Goal: Task Accomplishment & Management: Use online tool/utility

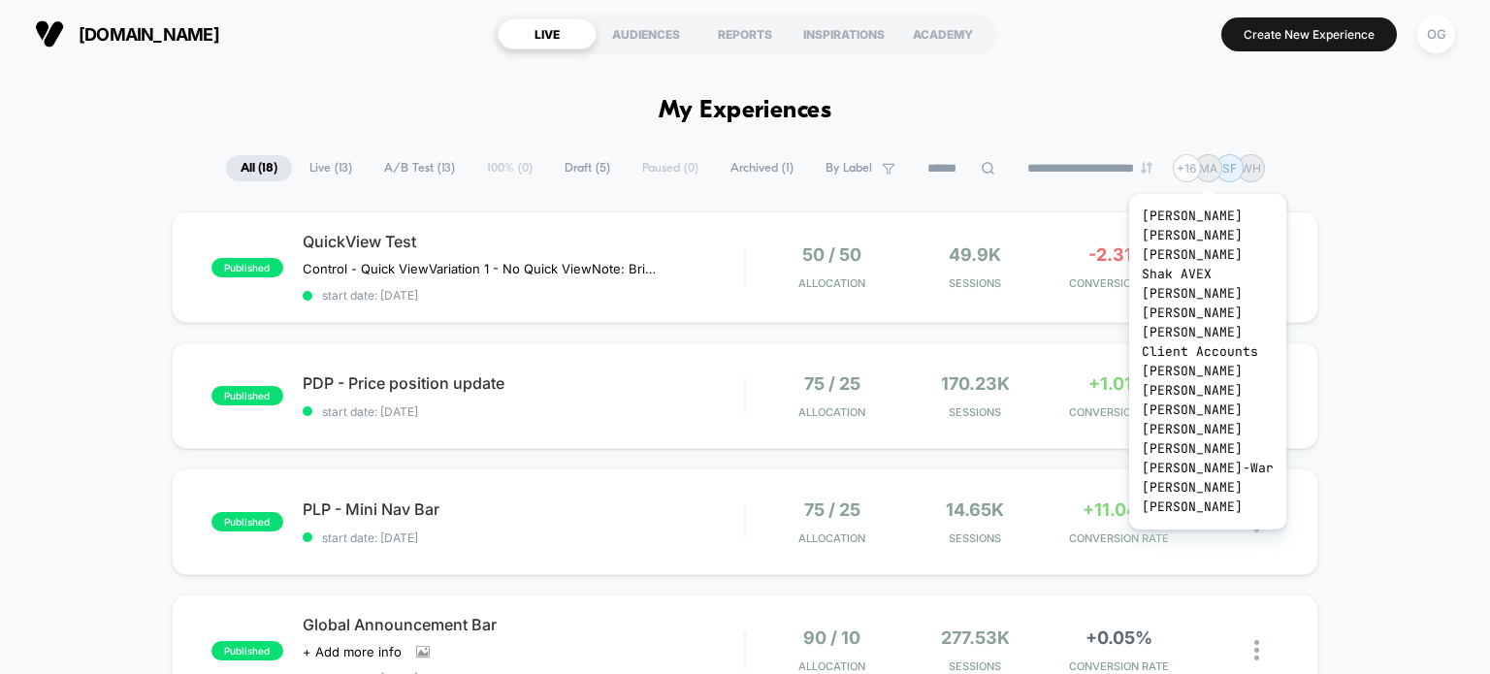
click at [1201, 170] on div "+ 16" at bounding box center [1186, 168] width 28 height 28
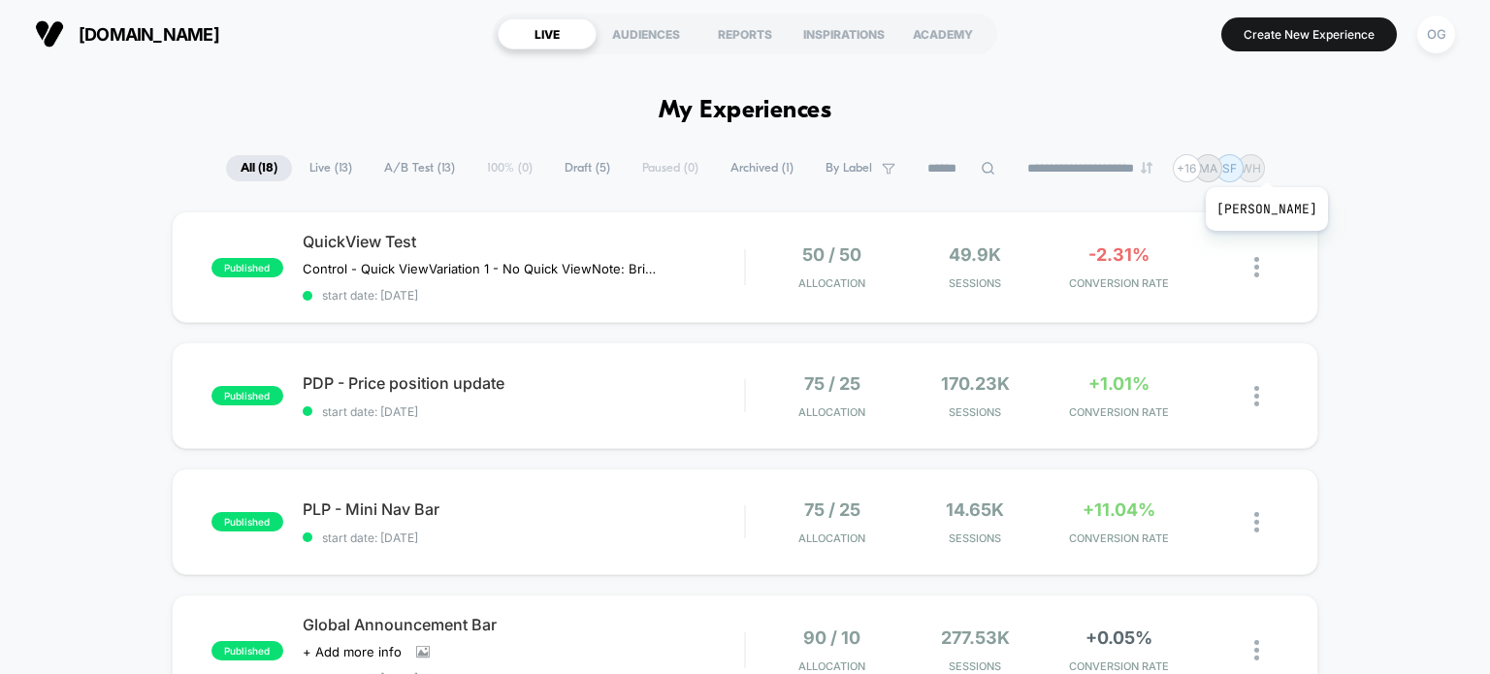
click at [1261, 163] on p "WH" at bounding box center [1250, 168] width 20 height 15
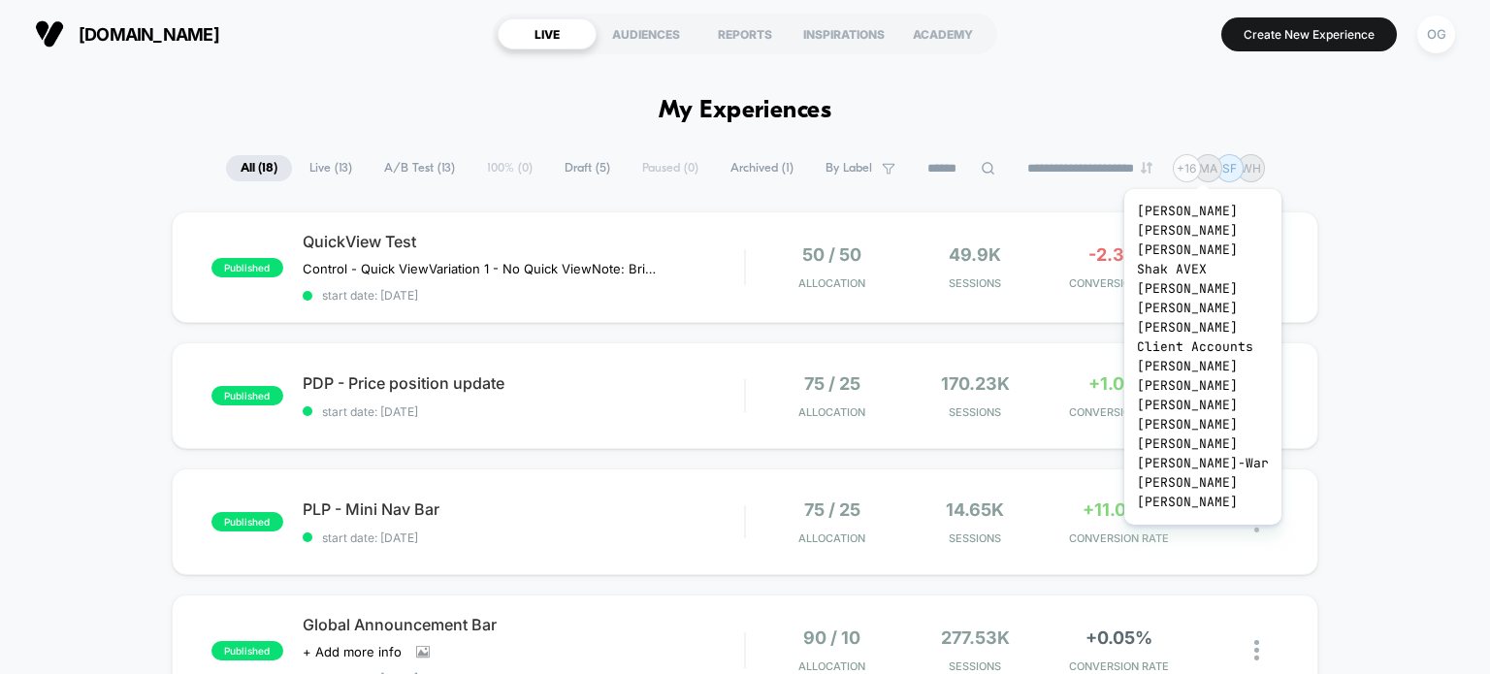
click at [1201, 165] on div "+ 16" at bounding box center [1186, 168] width 28 height 28
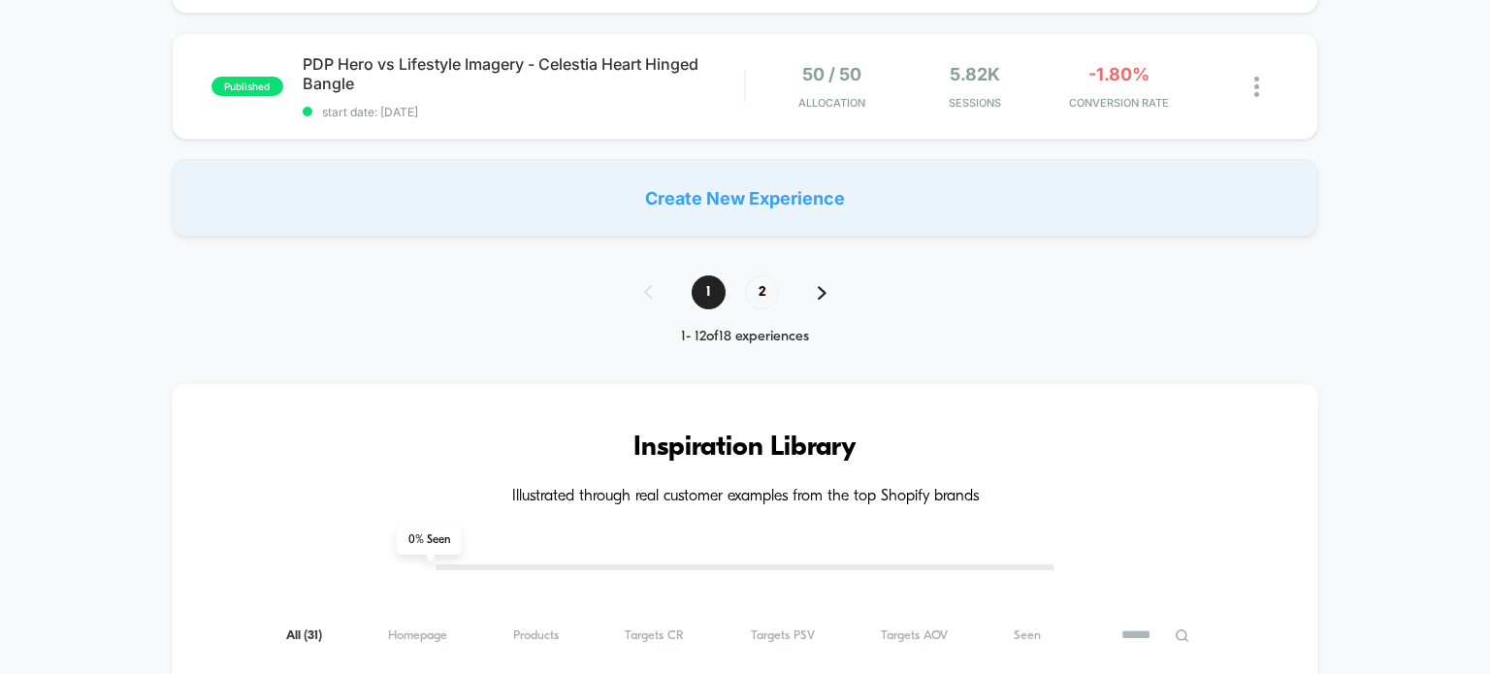
scroll to position [1552, 0]
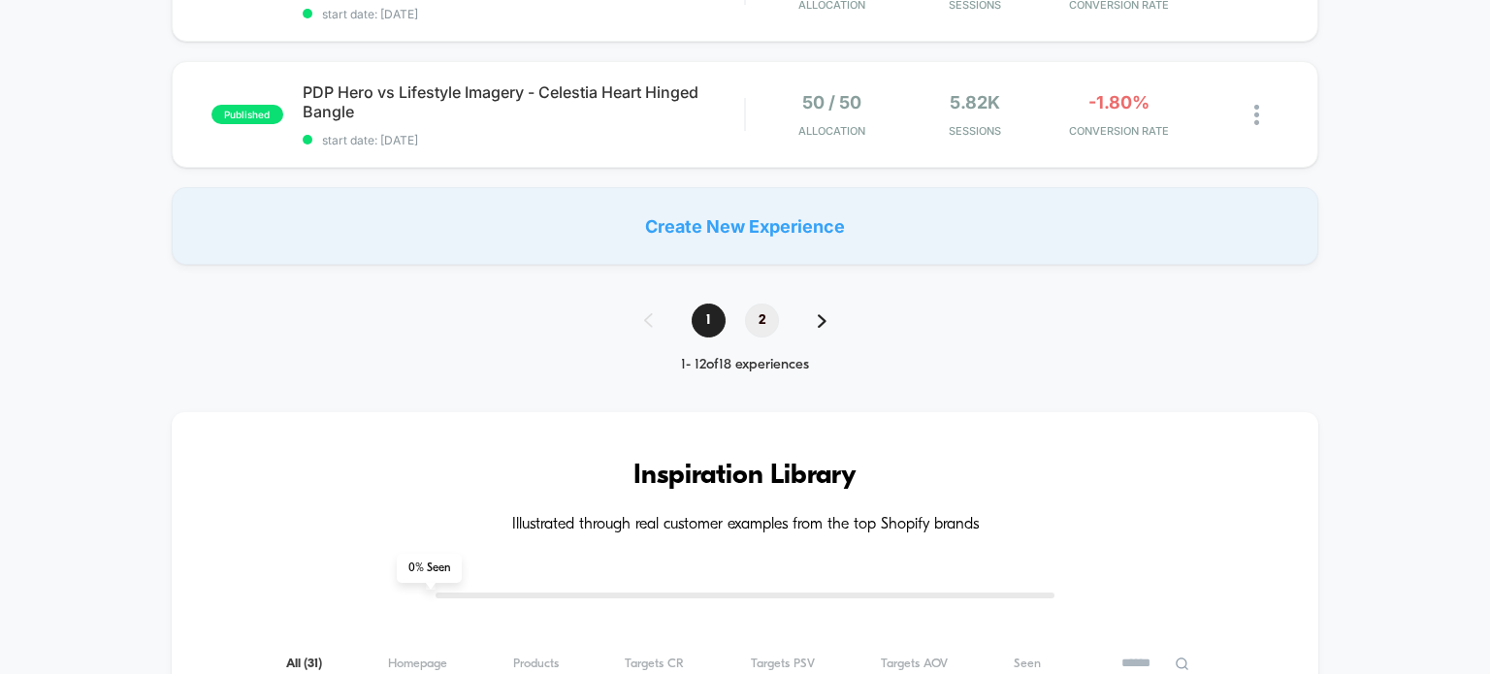
click at [769, 319] on span "2" at bounding box center [762, 321] width 34 height 34
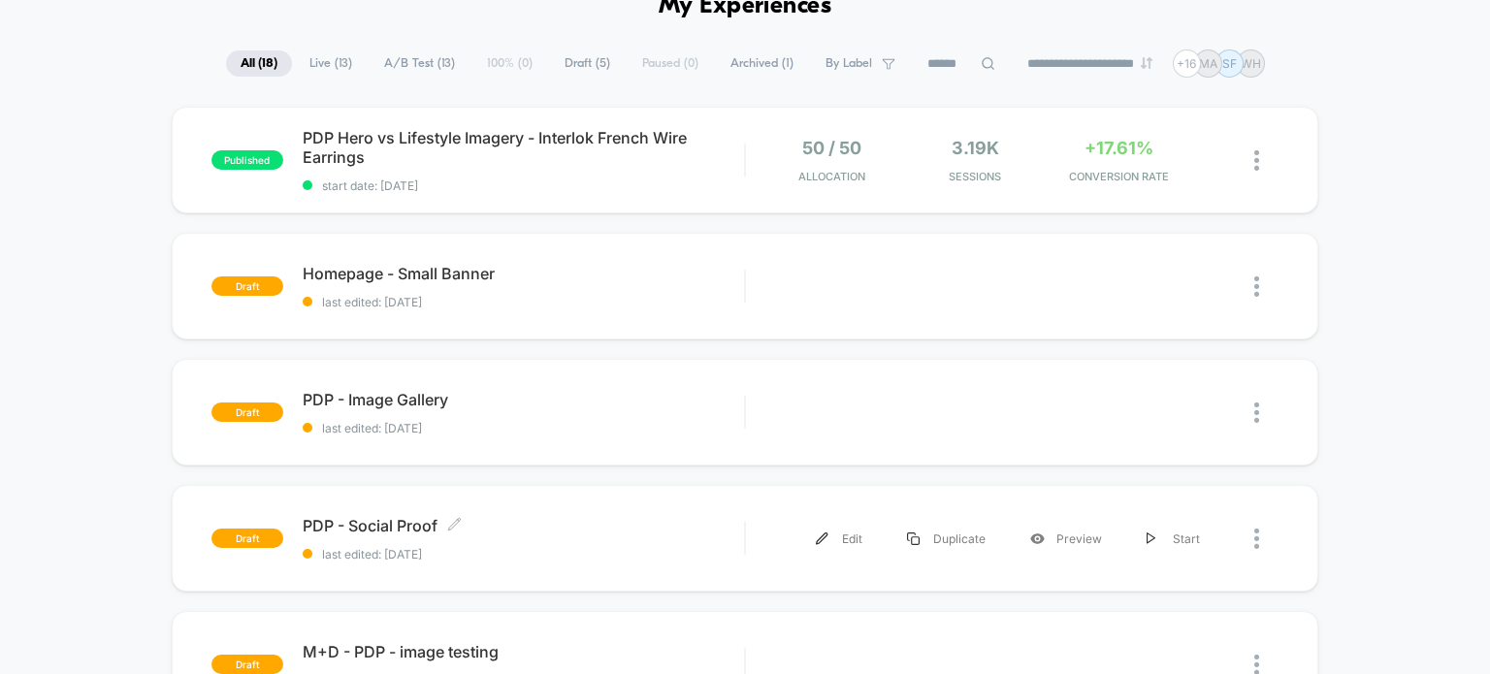
scroll to position [0, 0]
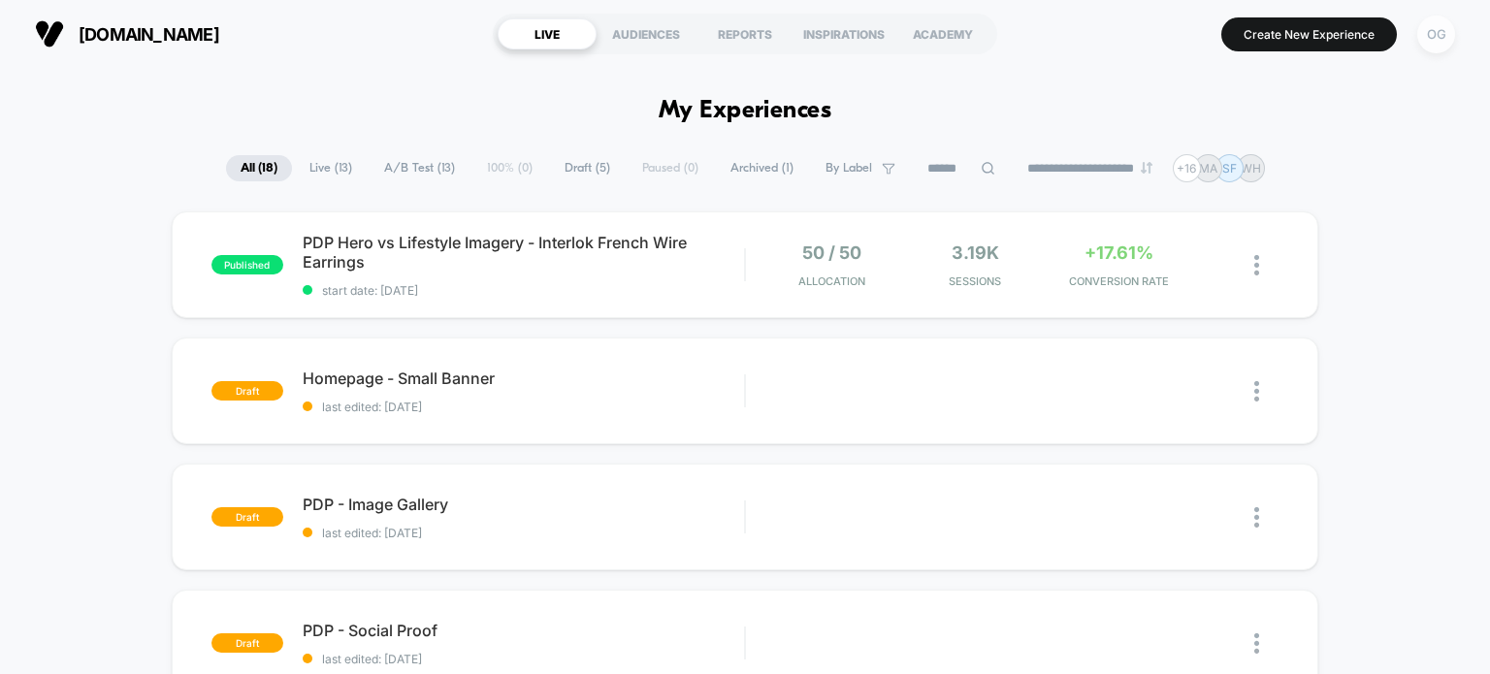
click at [1443, 30] on div "OG" at bounding box center [1436, 35] width 38 height 38
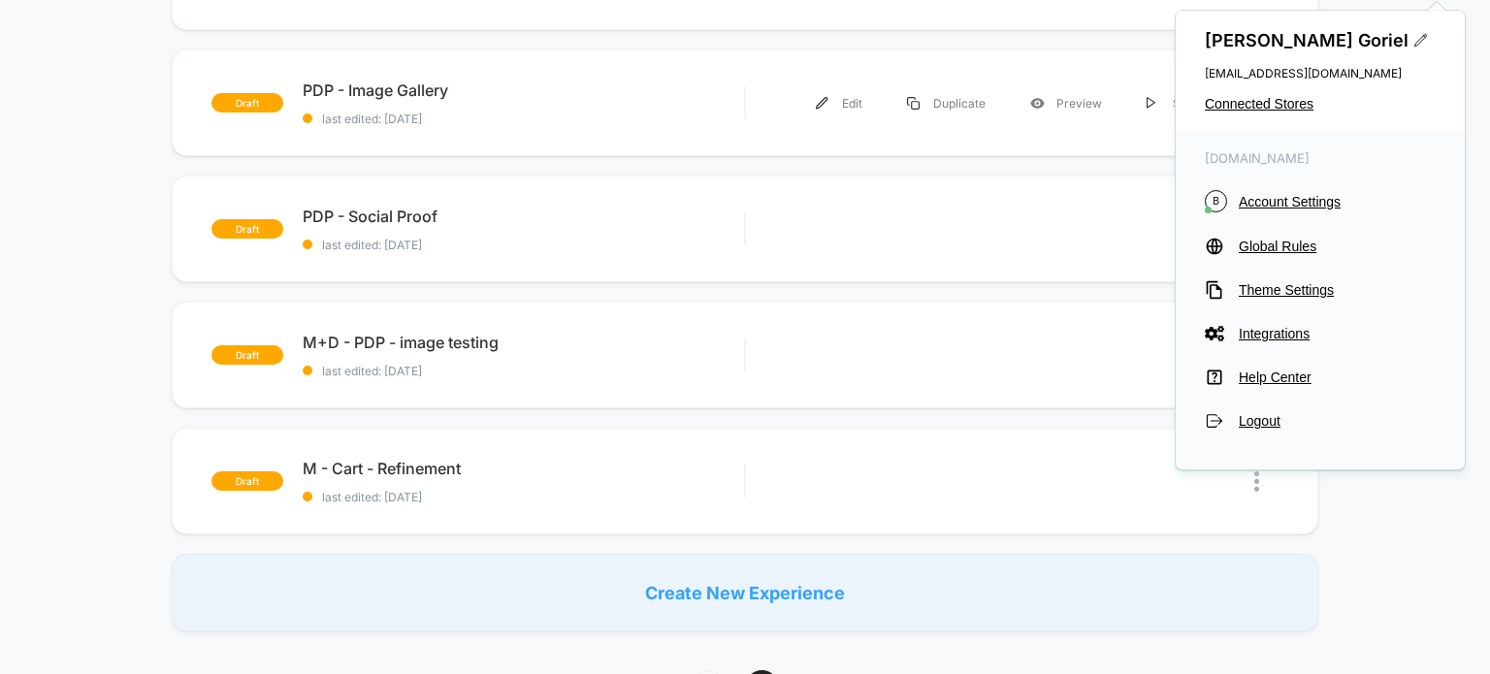
scroll to position [582, 0]
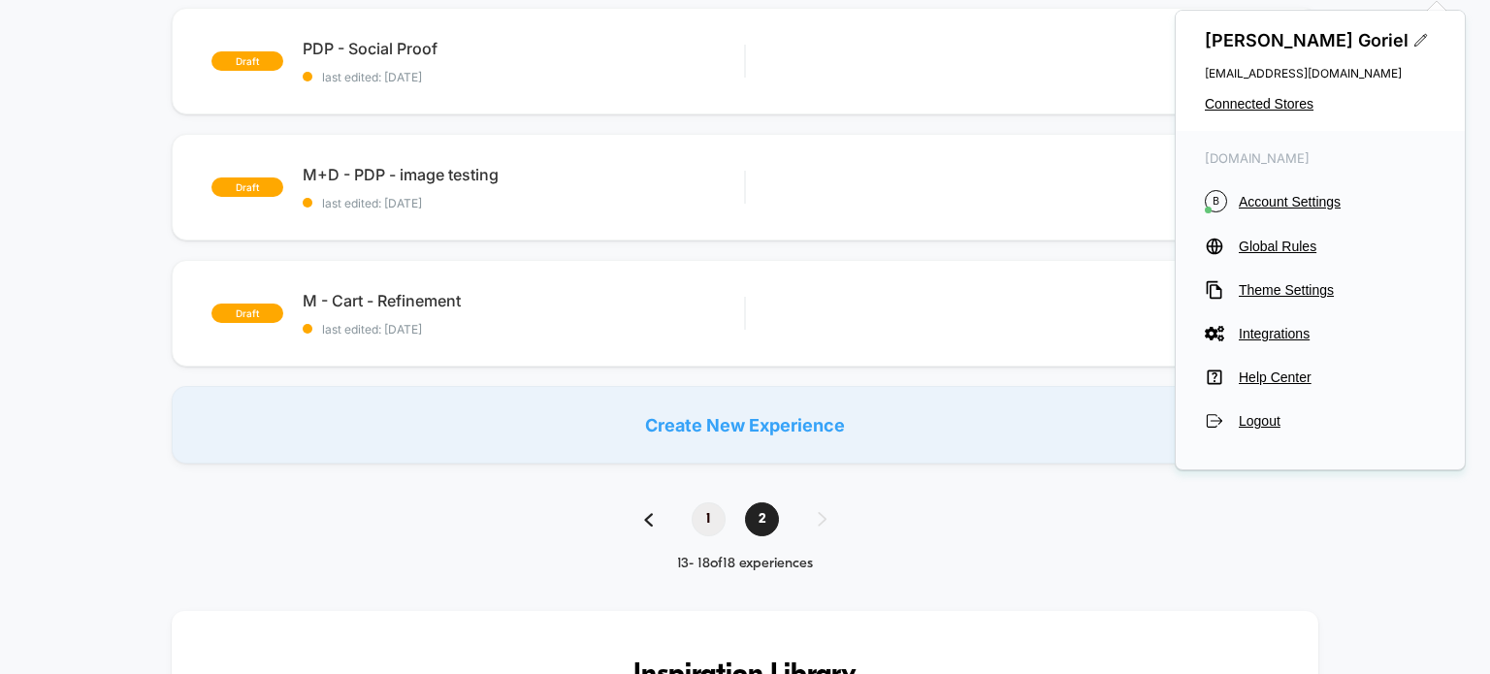
click at [718, 512] on span "1" at bounding box center [708, 519] width 34 height 34
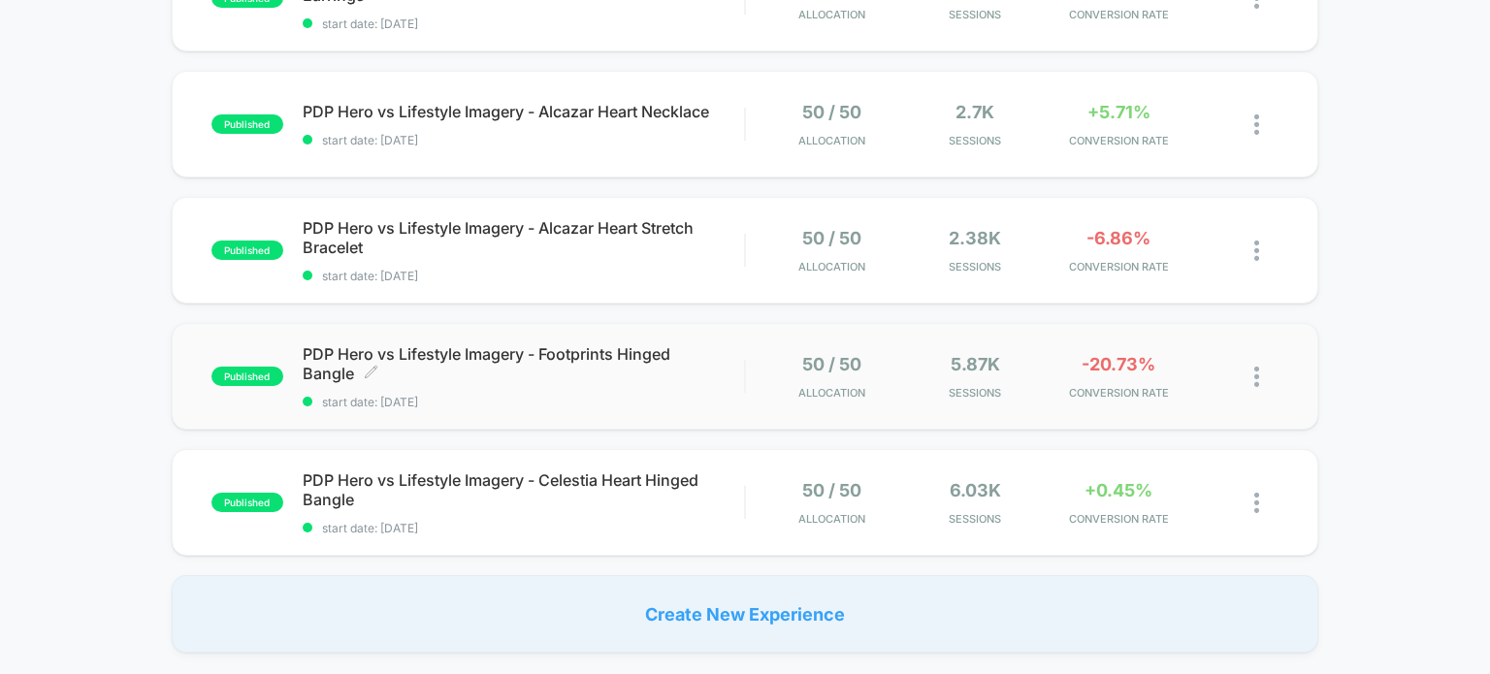
scroll to position [1261, 0]
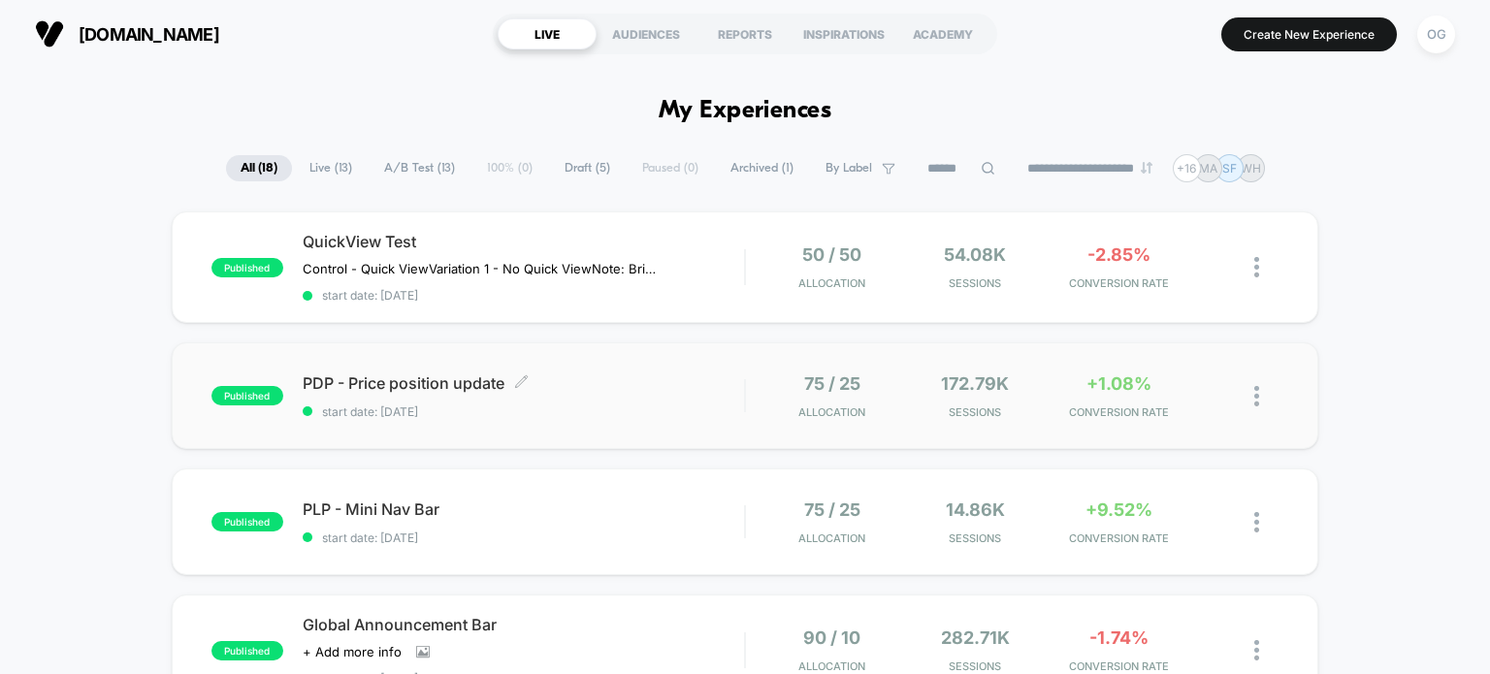
click at [426, 382] on span "PDP - Price position update Click to edit experience details" at bounding box center [524, 382] width 442 height 19
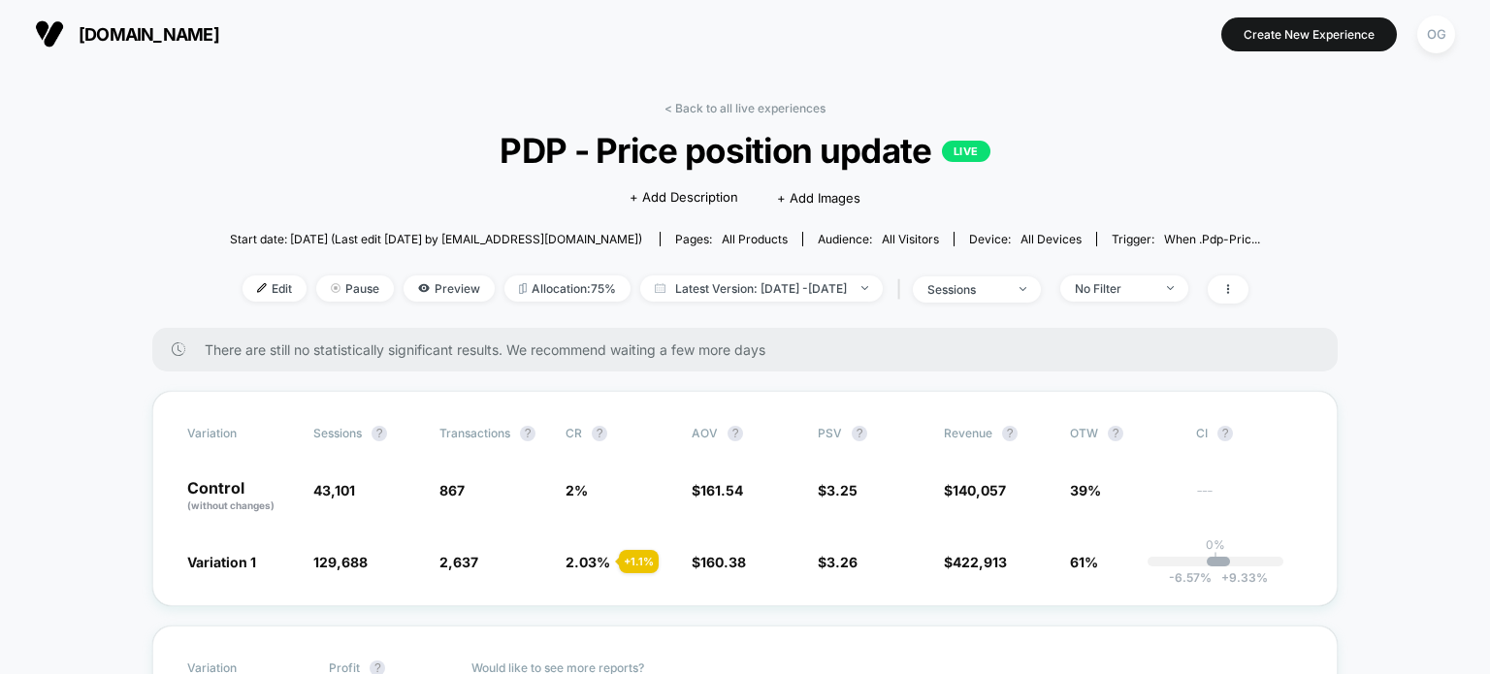
click at [515, 359] on div "There are still no statistically significant results. We recommend waiting a fe…" at bounding box center [744, 350] width 1185 height 44
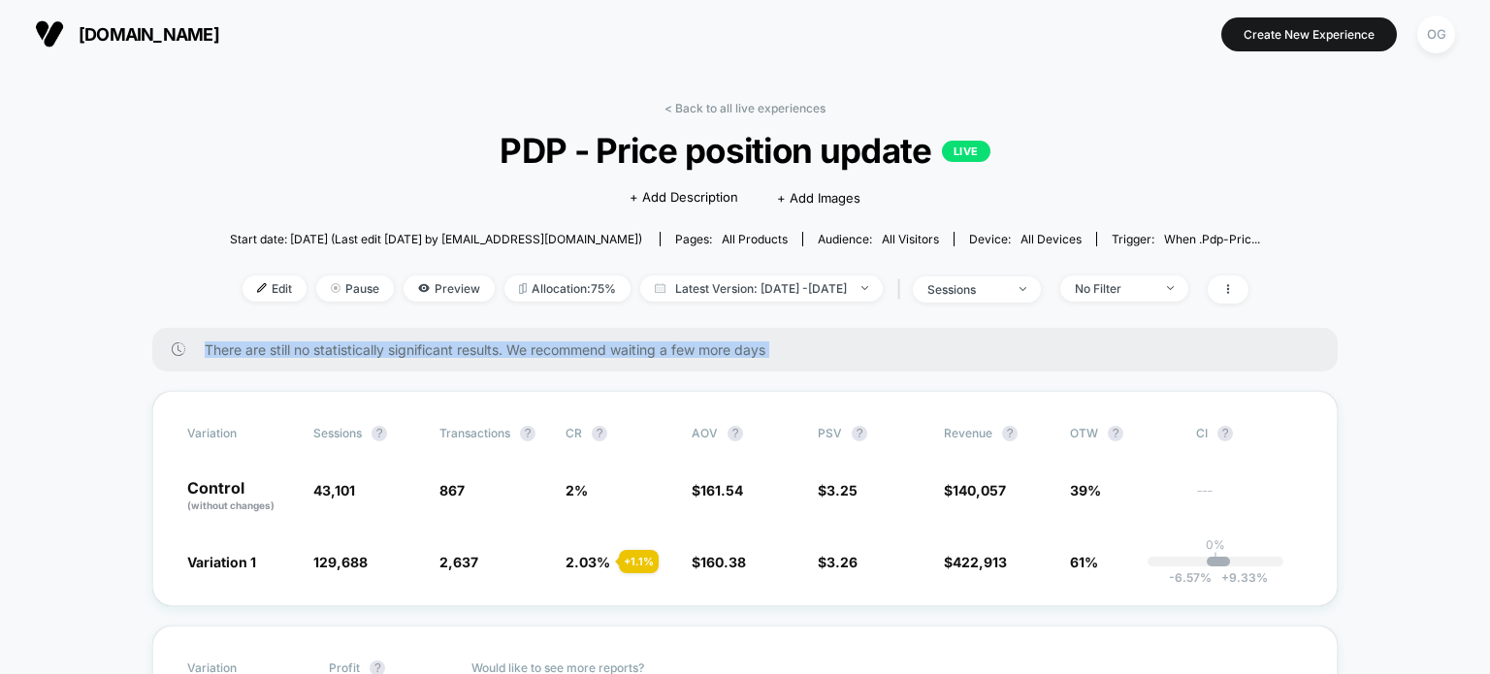
click at [515, 359] on div "There are still no statistically significant results. We recommend waiting a fe…" at bounding box center [744, 350] width 1185 height 44
